Goal: Task Accomplishment & Management: Manage account settings

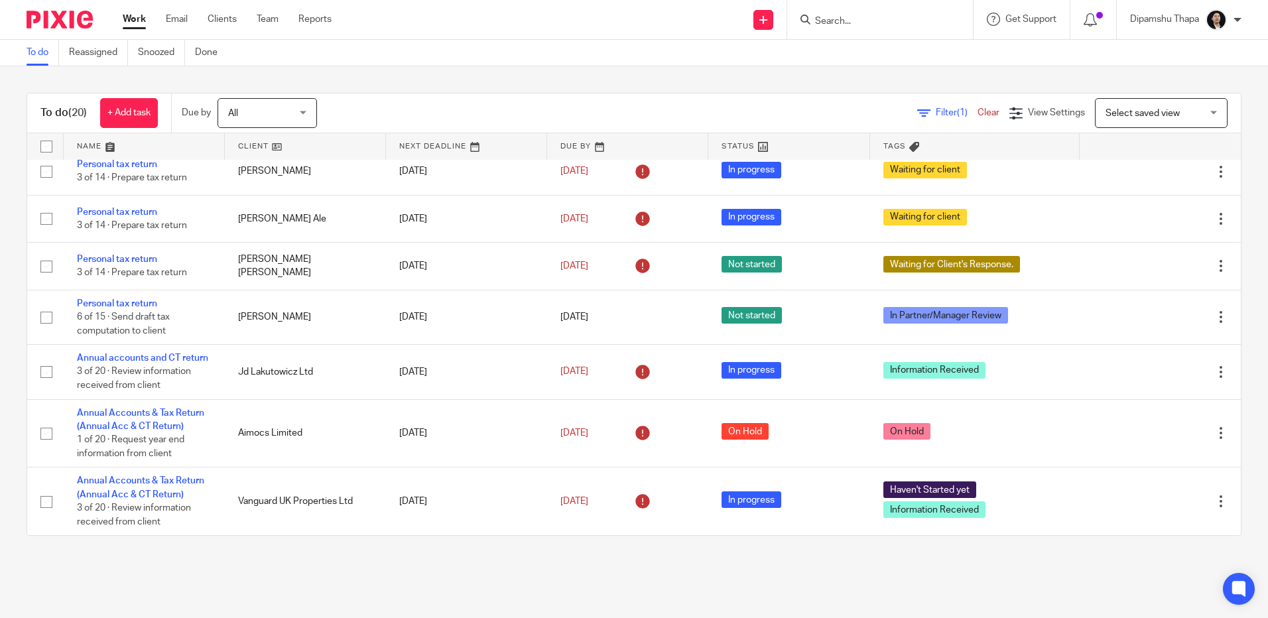
scroll to position [891, 0]
click at [1215, 22] on img at bounding box center [1216, 19] width 21 height 21
click at [1195, 52] on span "My profile" at bounding box center [1185, 52] width 41 height 9
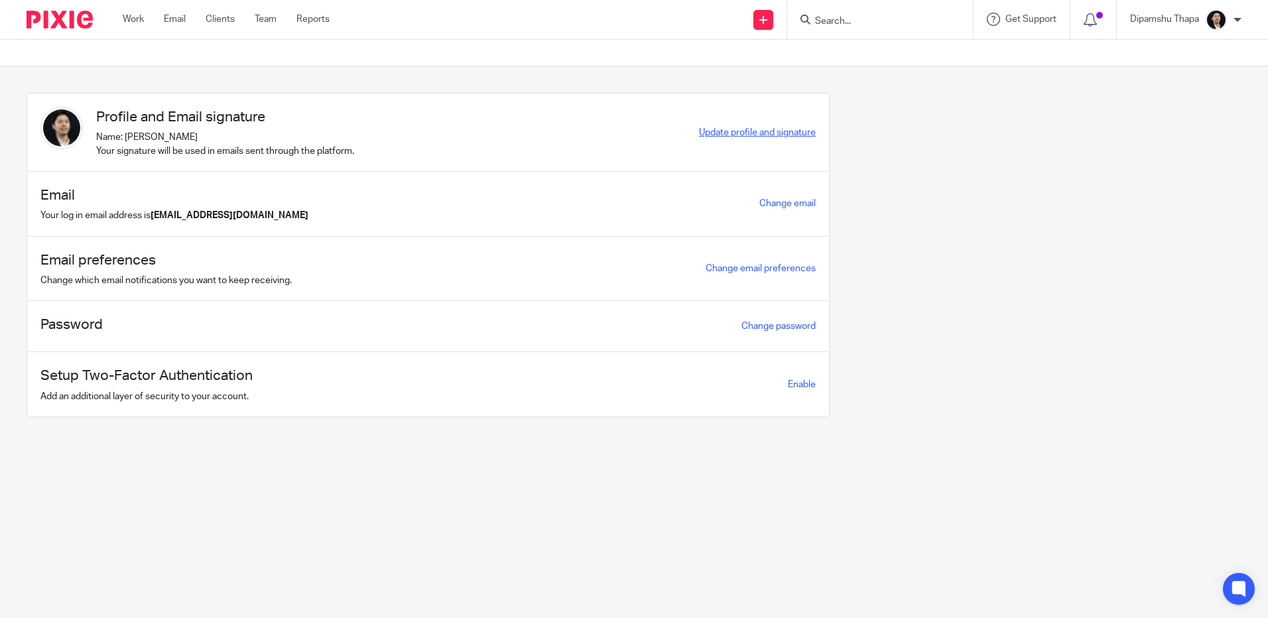
click at [715, 133] on span "Update profile and signature" at bounding box center [757, 132] width 117 height 9
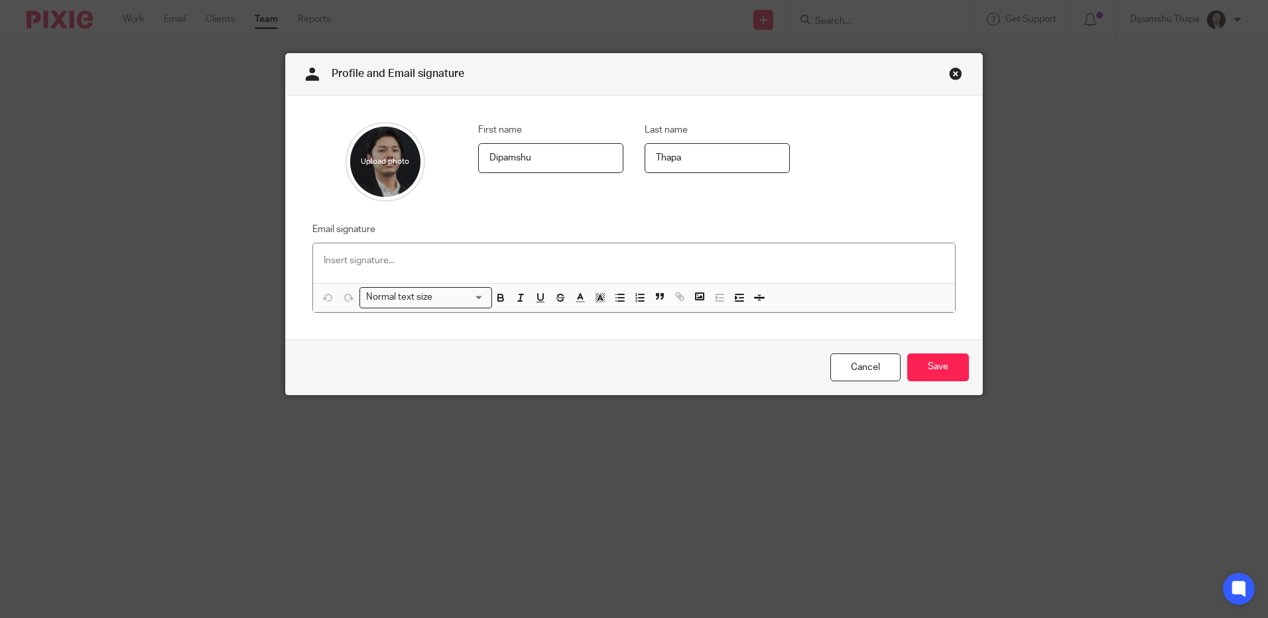
click at [367, 168] on input "file" at bounding box center [386, 162] width 80 height 80
type input "C:\fakepath\Image.jfif"
click at [927, 369] on input "Save" at bounding box center [938, 368] width 62 height 29
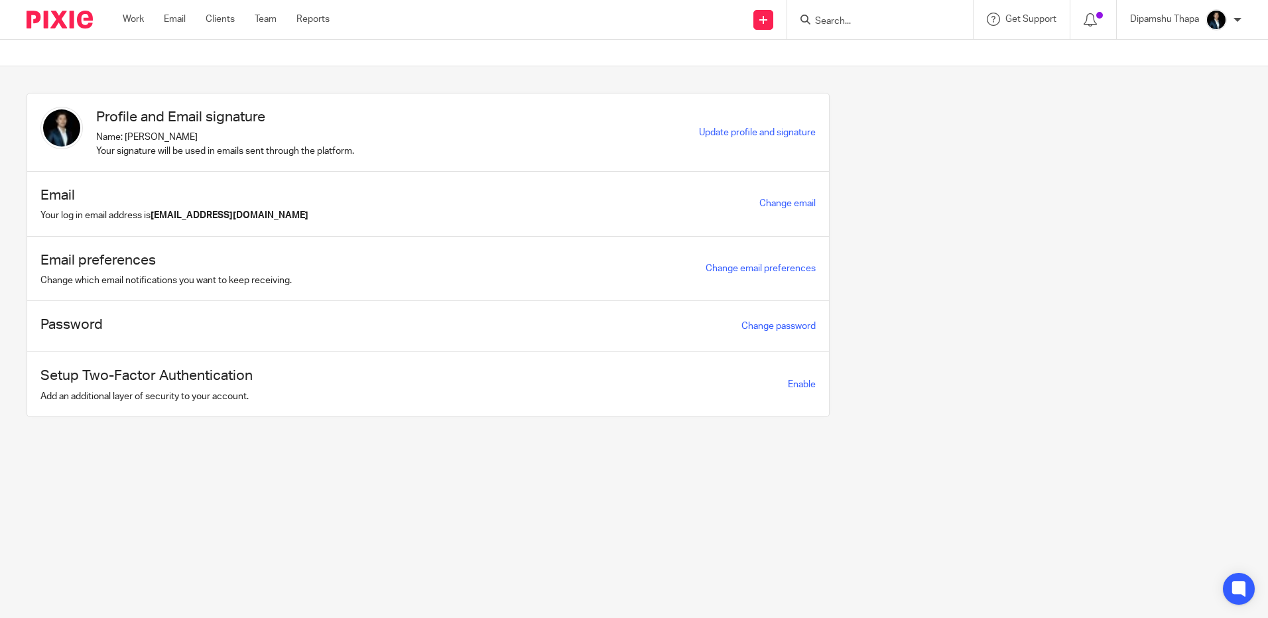
click at [48, 17] on img at bounding box center [60, 20] width 66 height 18
